Goal: Information Seeking & Learning: Find specific page/section

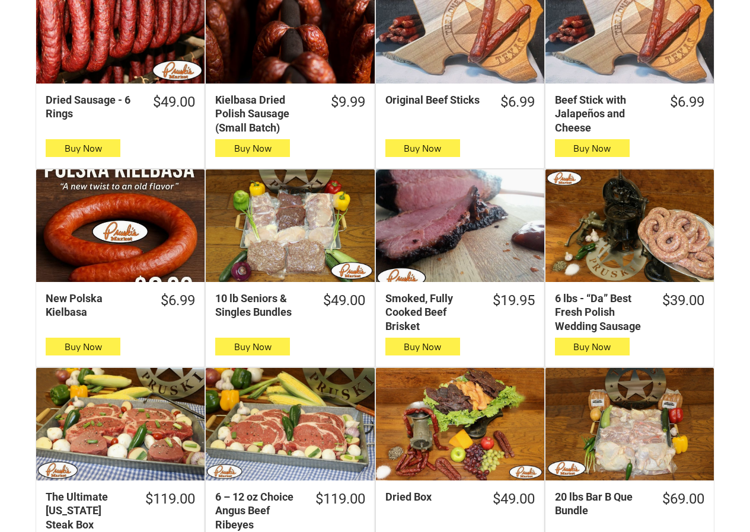
scroll to position [593, 0]
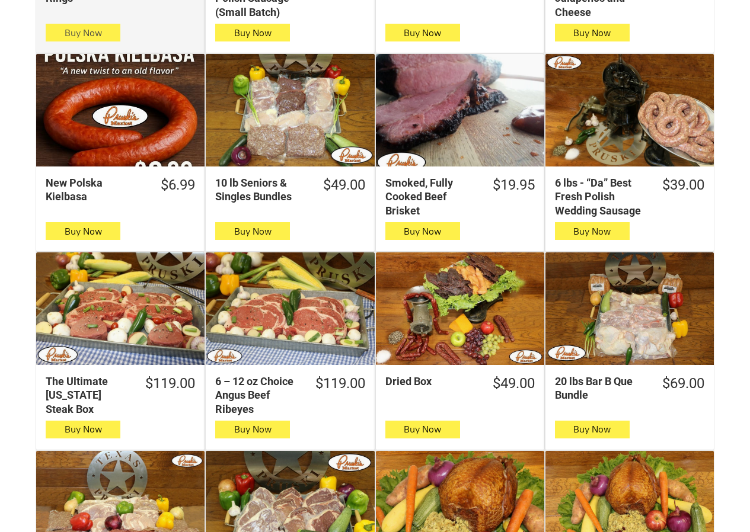
click at [90, 35] on span "button" at bounding box center [83, 32] width 17 height 17
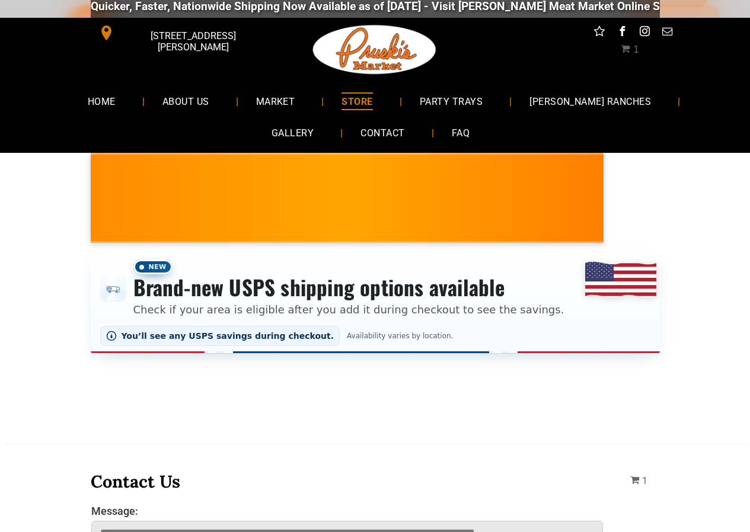
scroll to position [0, 0]
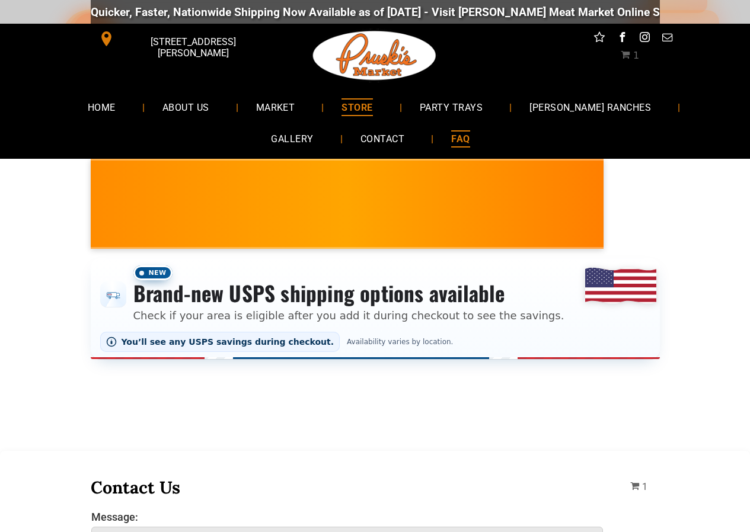
click at [433, 142] on link "FAQ" at bounding box center [460, 138] width 54 height 31
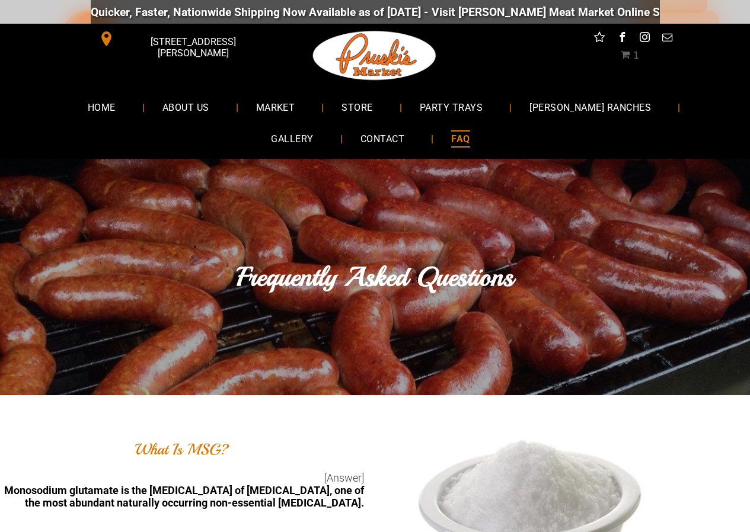
click at [365, 119] on li "STORE" at bounding box center [363, 106] width 78 height 31
